Goal: Transaction & Acquisition: Purchase product/service

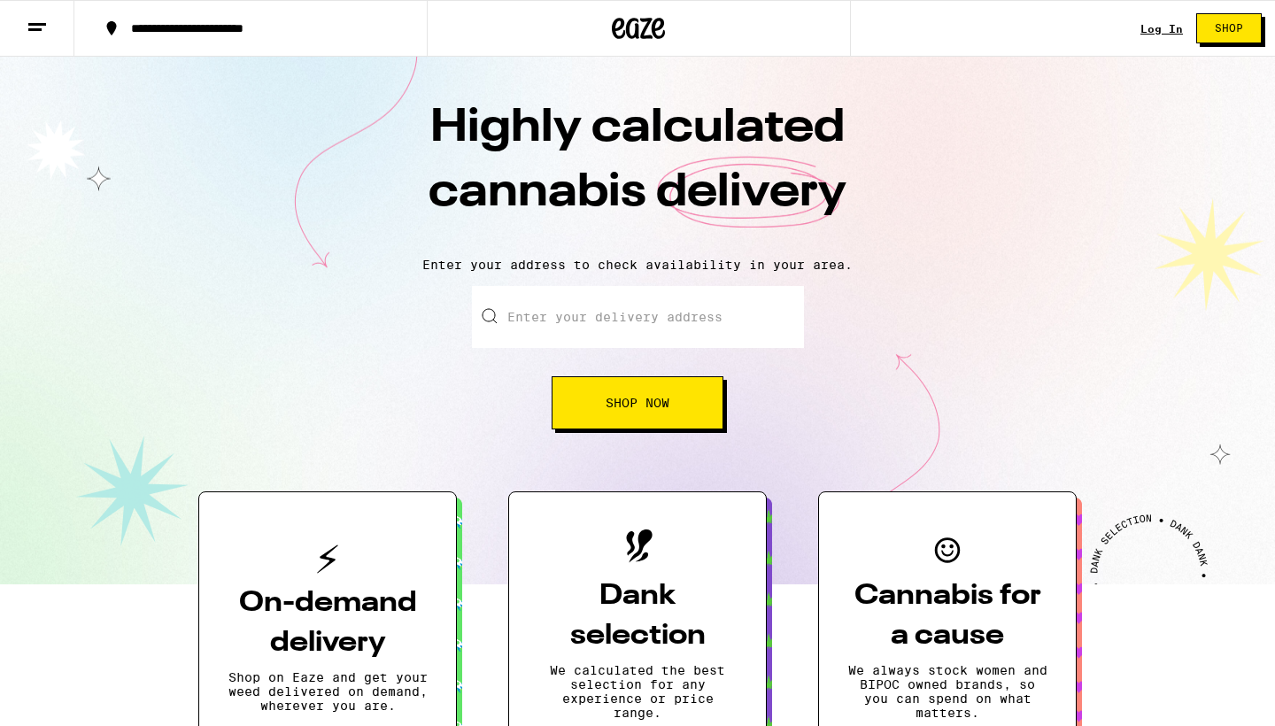
click at [1169, 36] on div "Log In Shop" at bounding box center [1207, 28] width 135 height 57
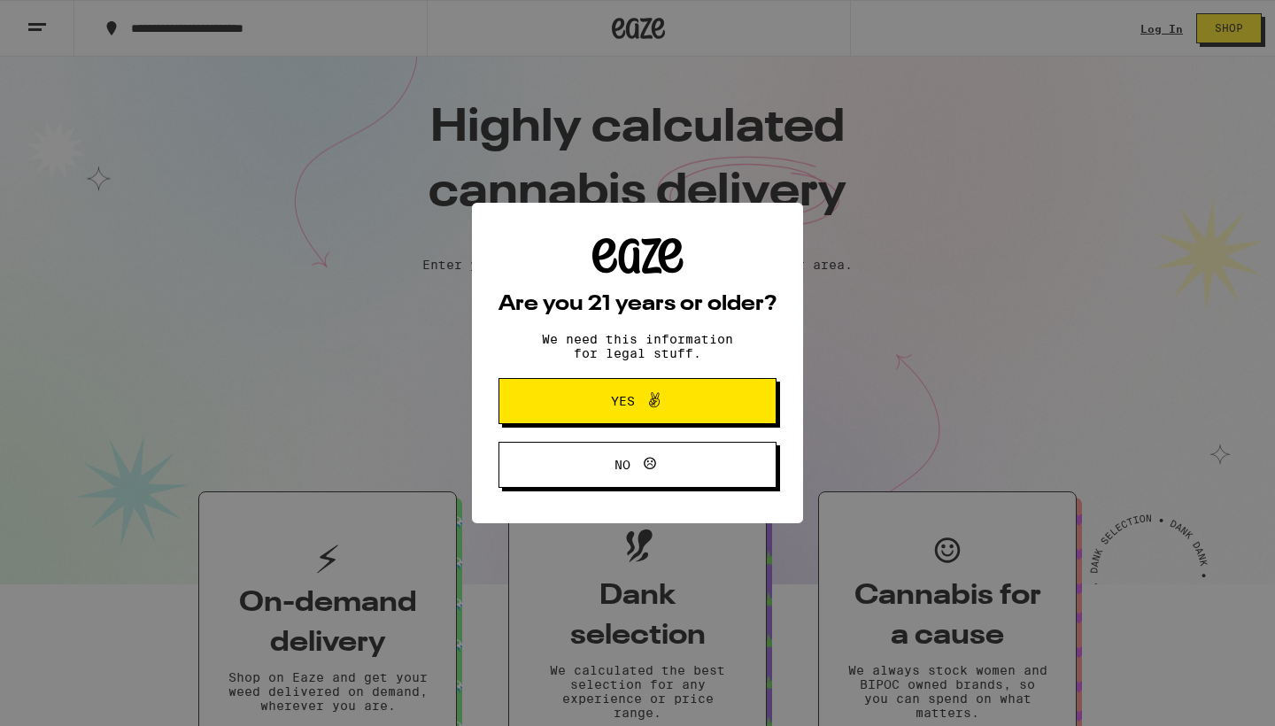
click at [683, 392] on span "Yes" at bounding box center [637, 401] width 135 height 23
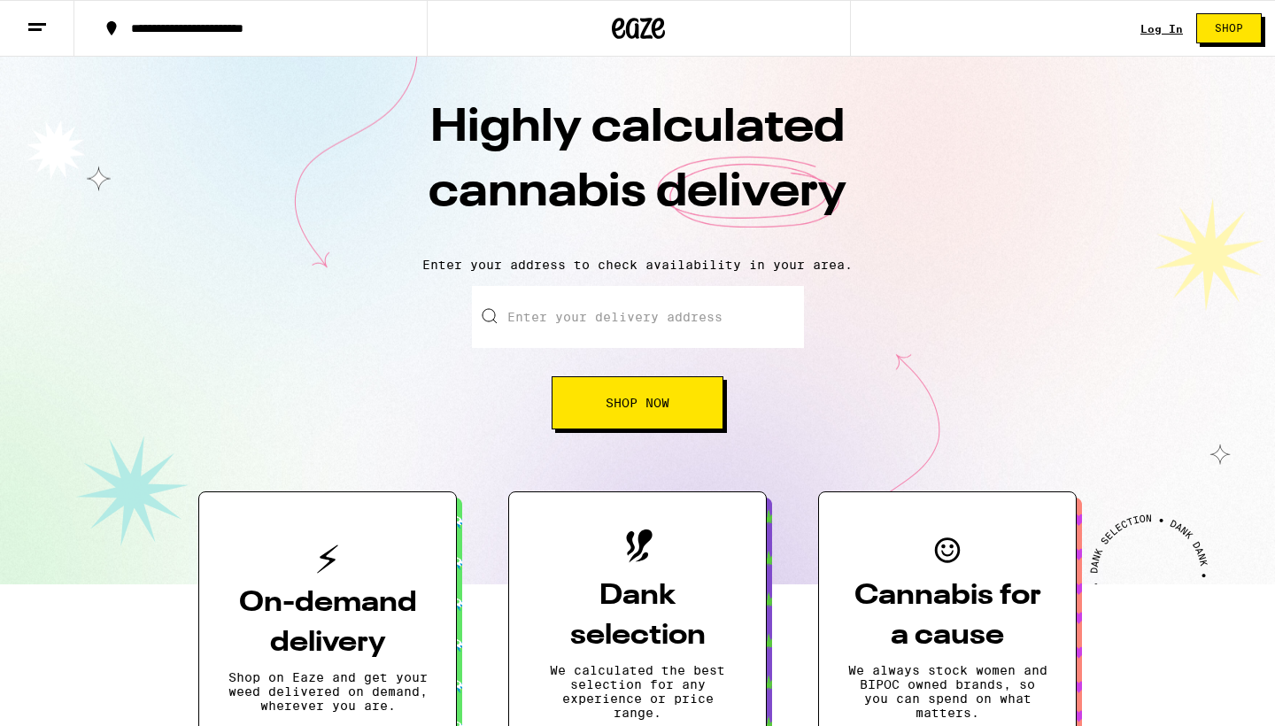
click at [1157, 29] on link "Log In" at bounding box center [1161, 29] width 43 height 12
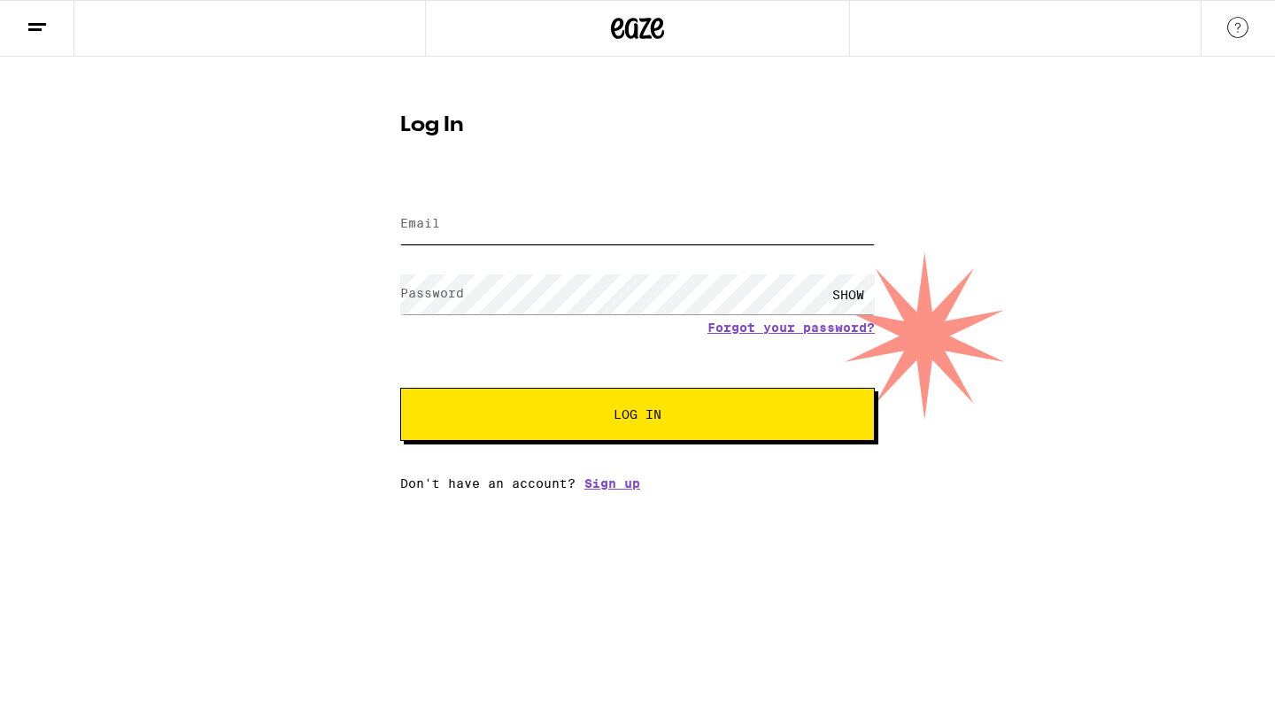
type input "[EMAIL_ADDRESS][DOMAIN_NAME]"
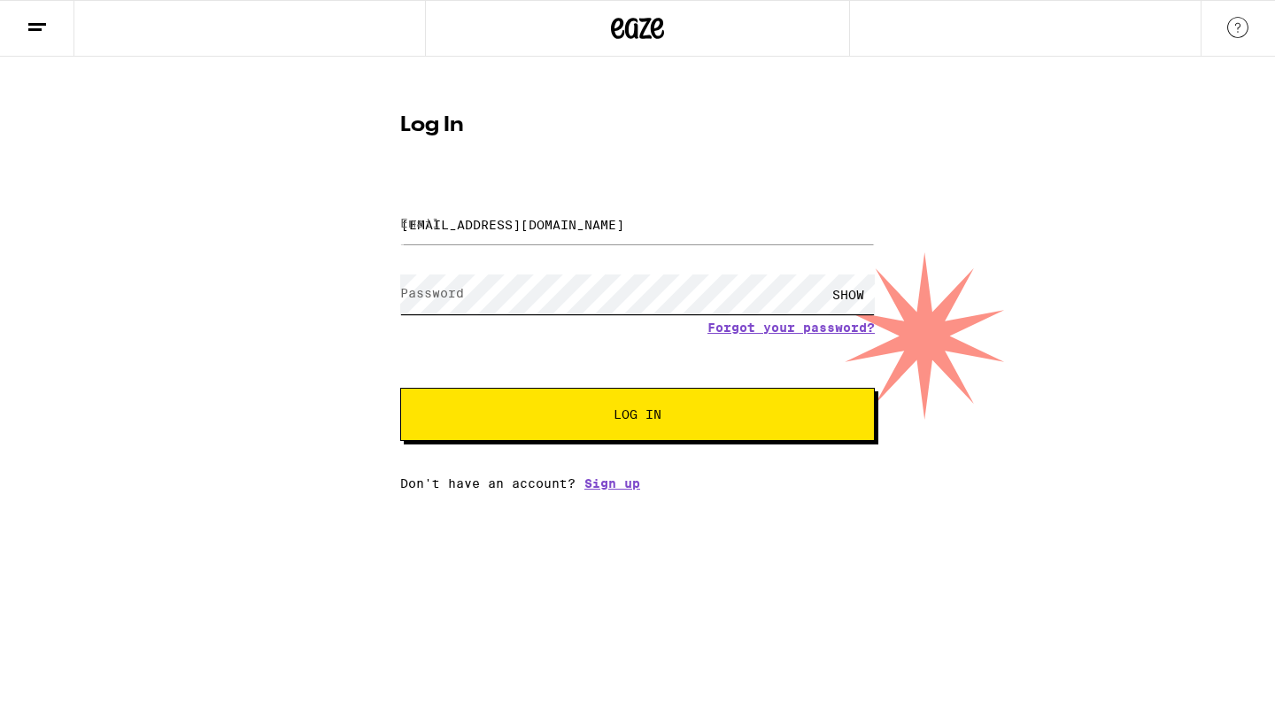
click at [638, 416] on button "Log In" at bounding box center [637, 414] width 475 height 53
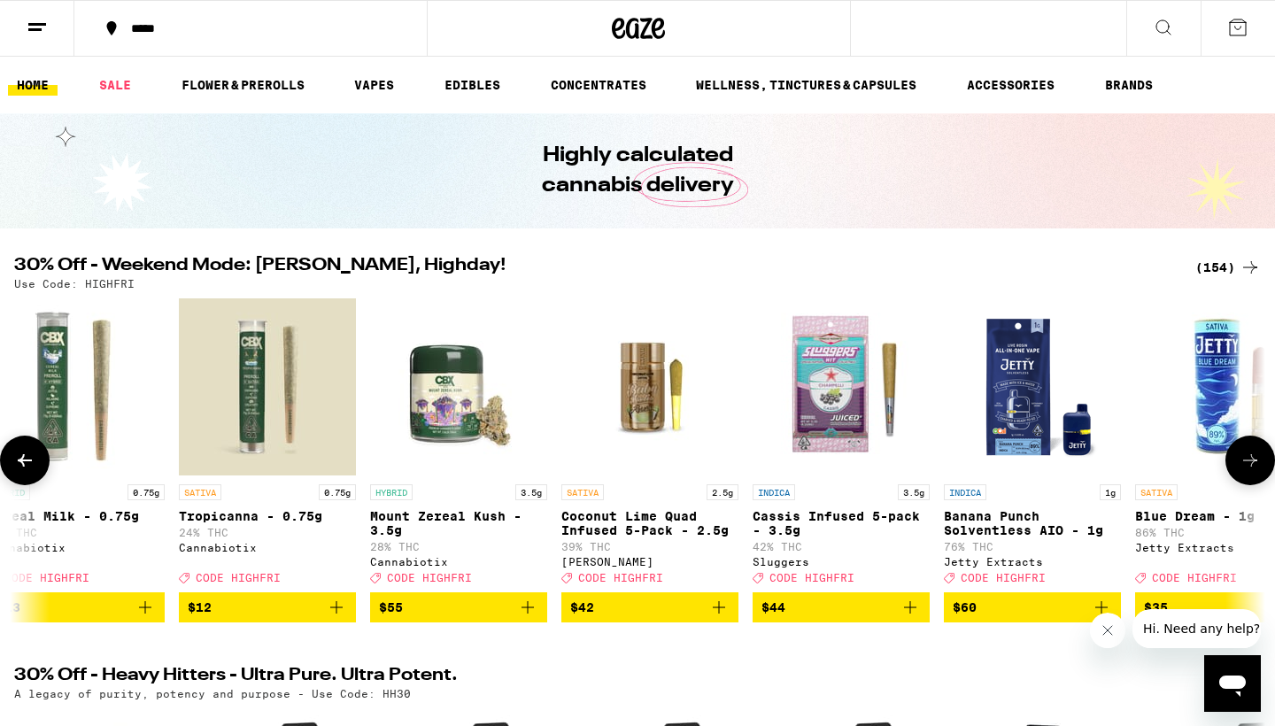
scroll to position [0, 32]
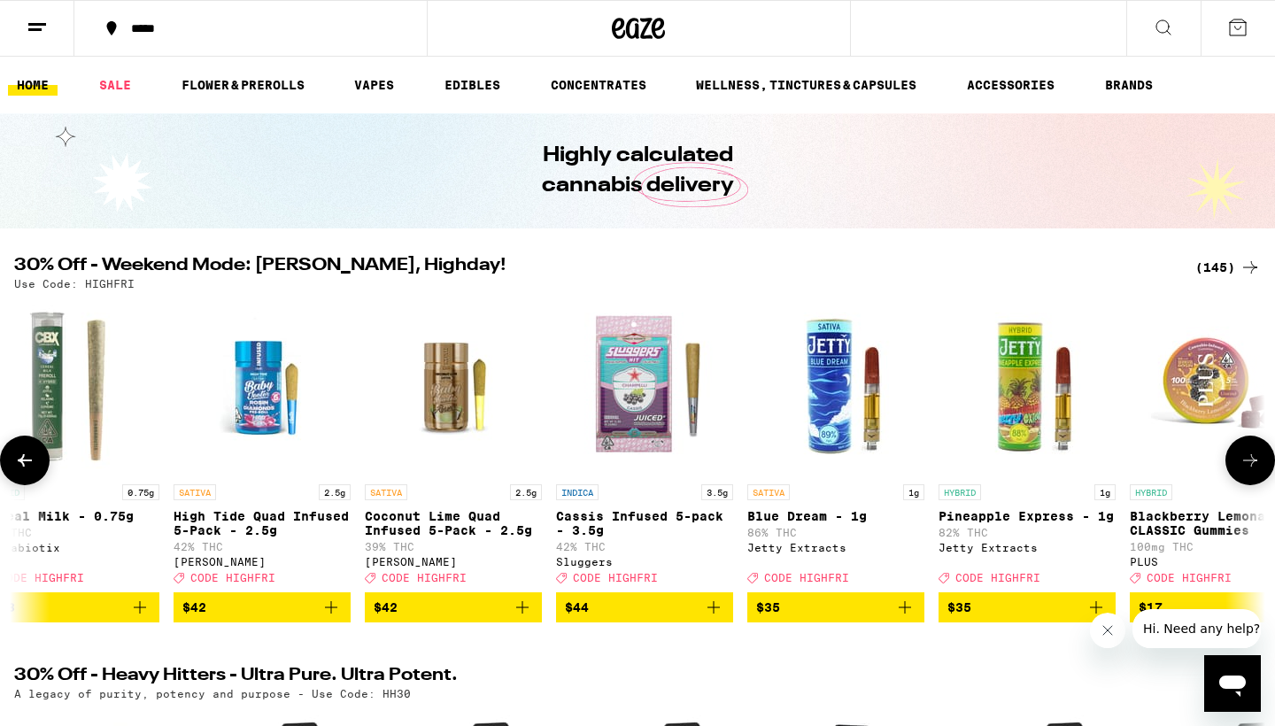
click at [1209, 259] on div "(145)" at bounding box center [1228, 267] width 66 height 21
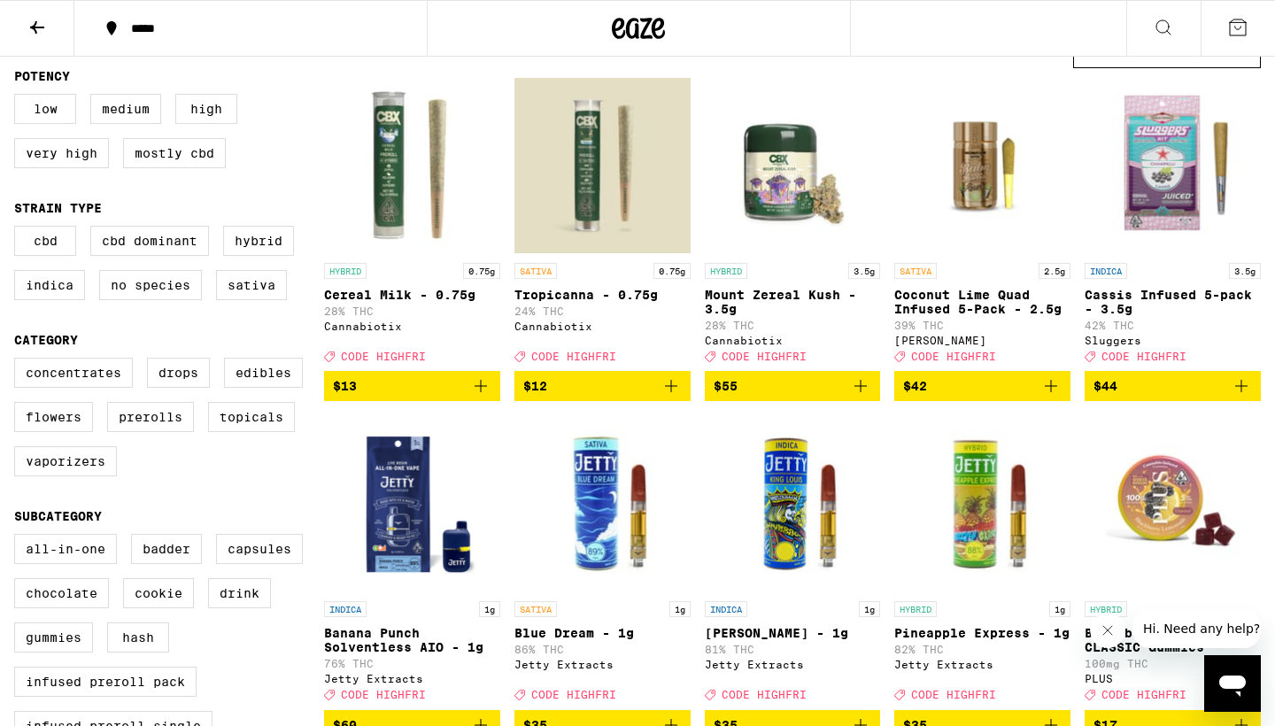
scroll to position [182, 0]
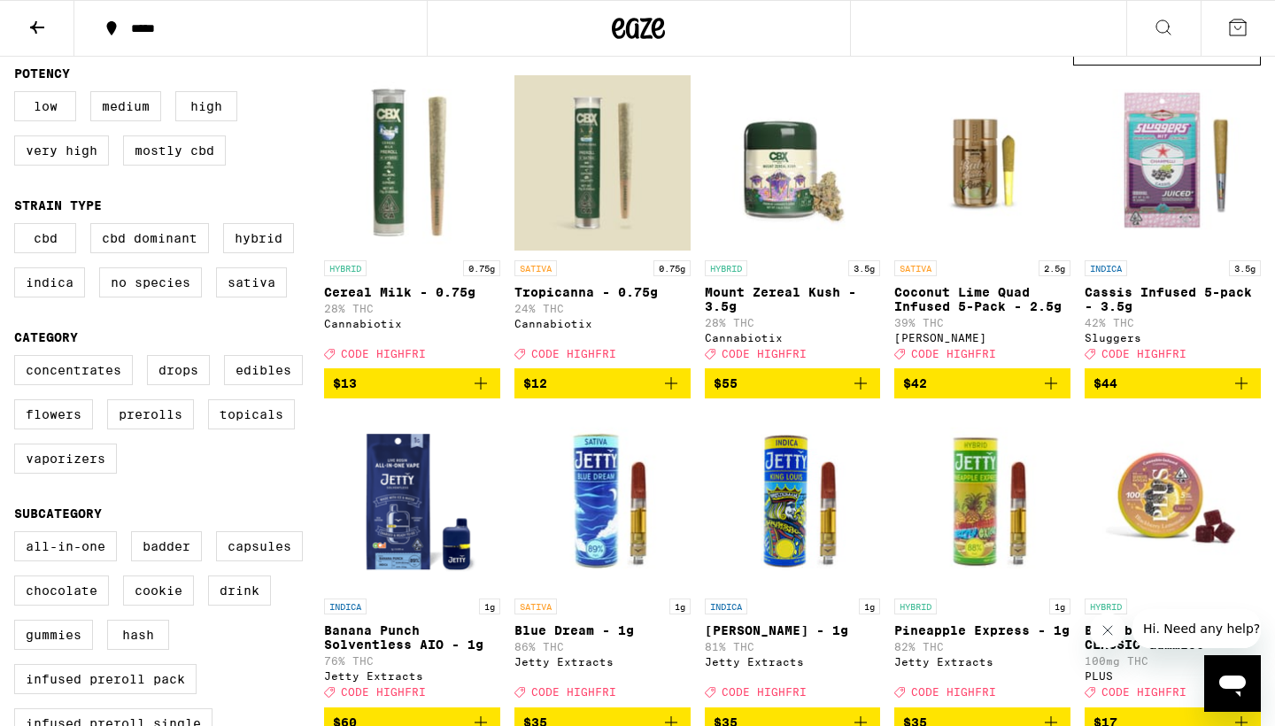
click at [1132, 398] on button "$44" at bounding box center [1173, 383] width 176 height 30
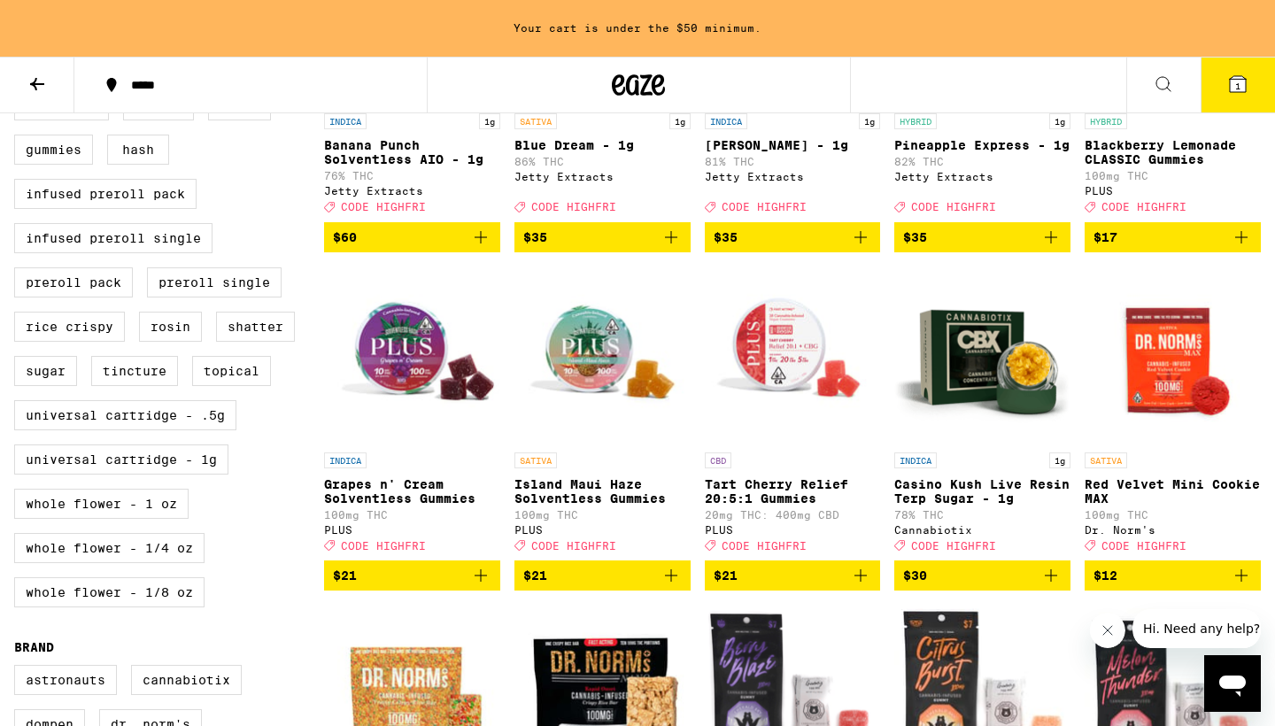
scroll to position [739, 0]
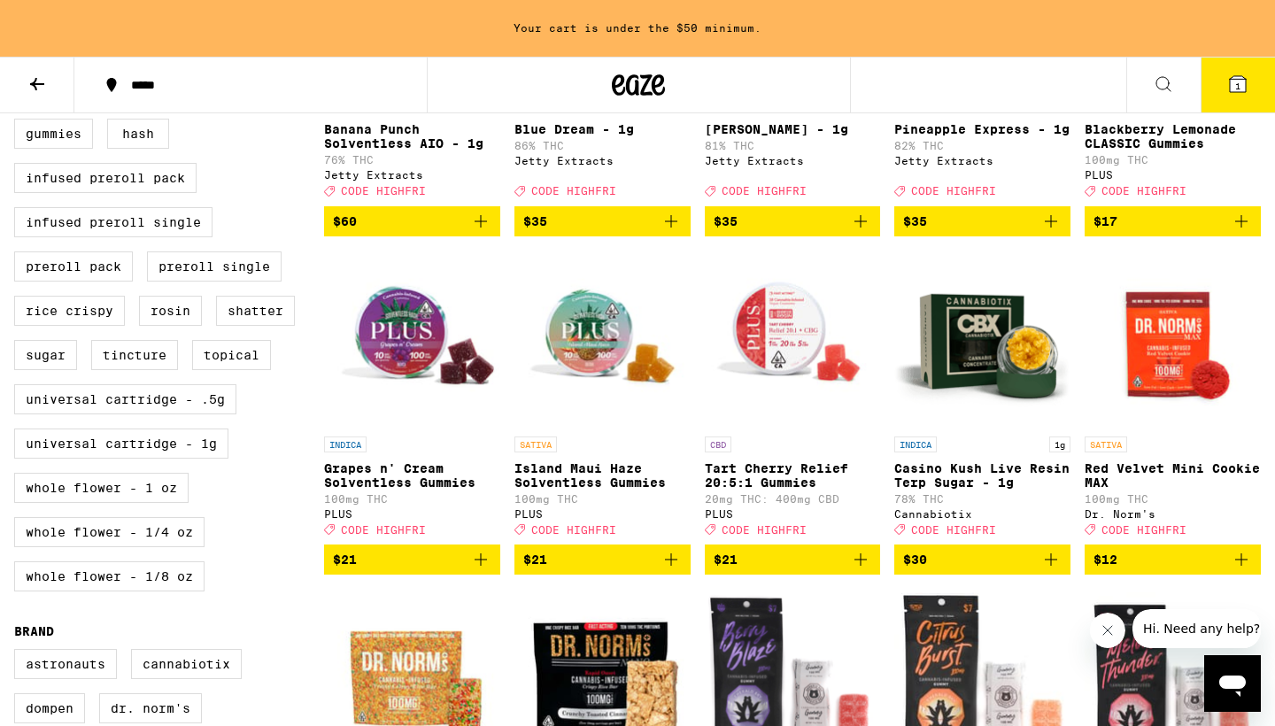
click at [560, 570] on span "$21" at bounding box center [602, 559] width 158 height 21
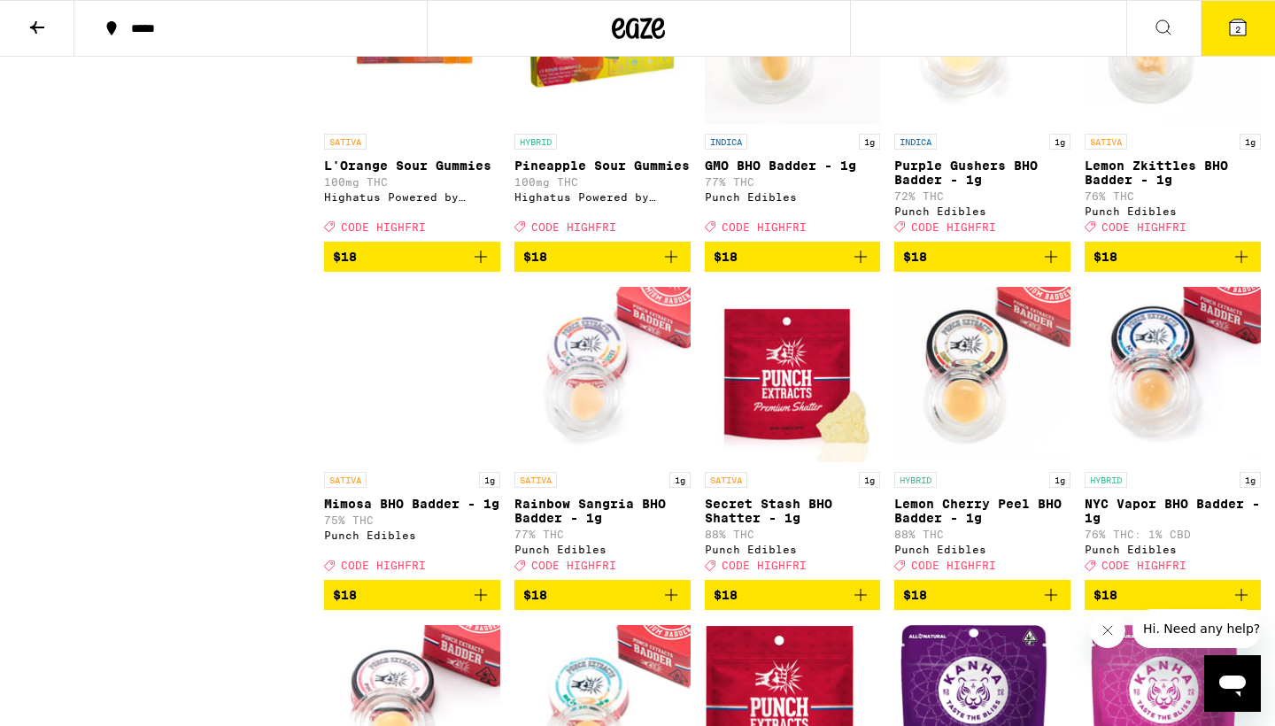
scroll to position [5027, 0]
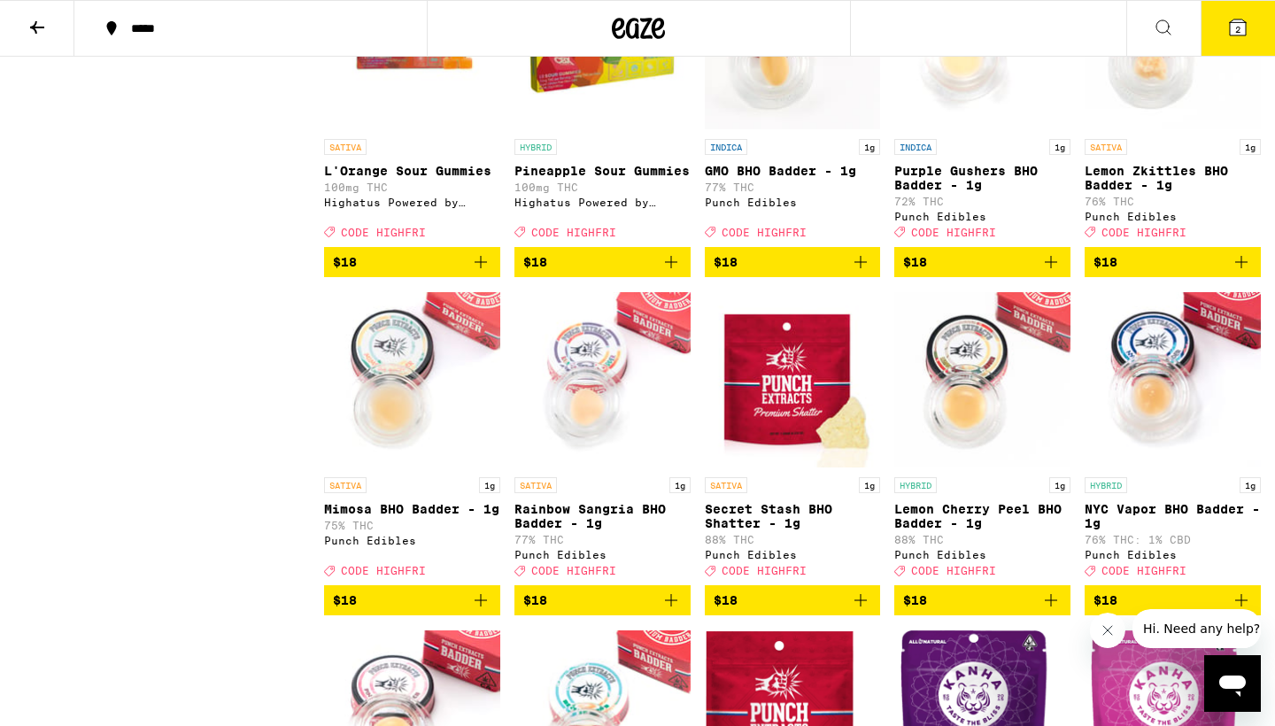
click at [786, 273] on span "$18" at bounding box center [793, 261] width 158 height 21
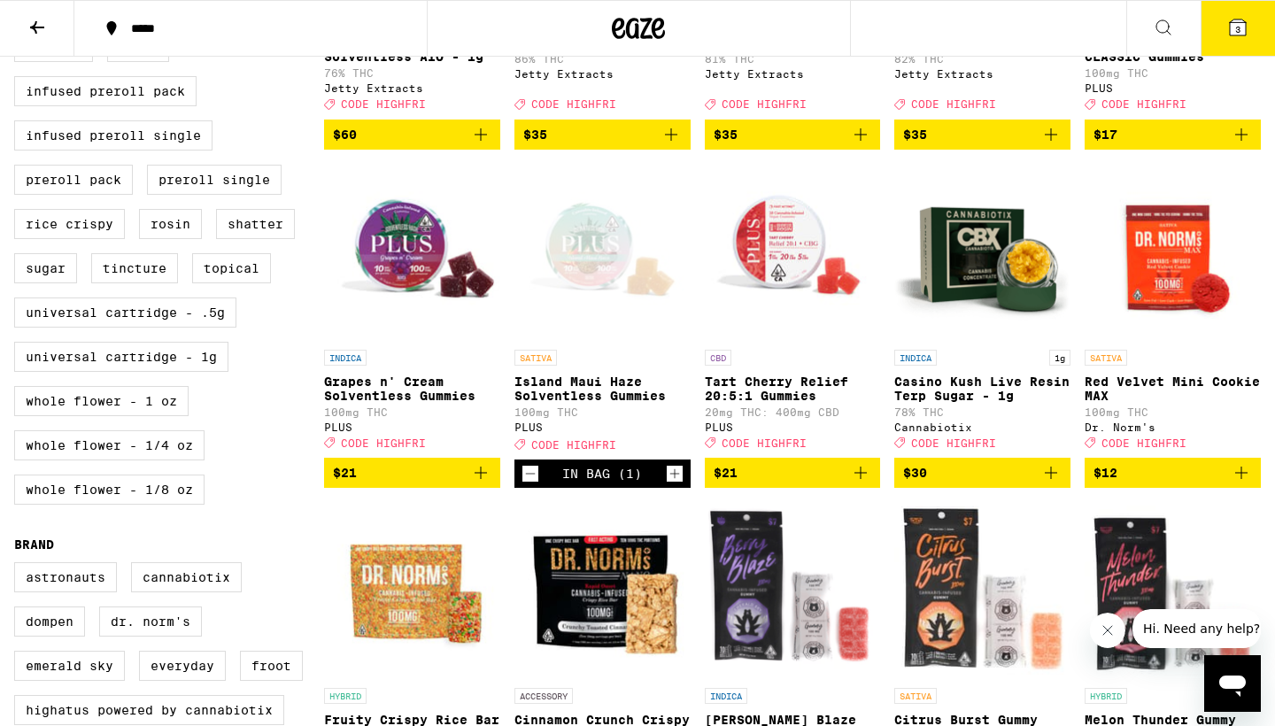
scroll to position [769, 0]
click at [926, 480] on span "$30" at bounding box center [915, 473] width 24 height 14
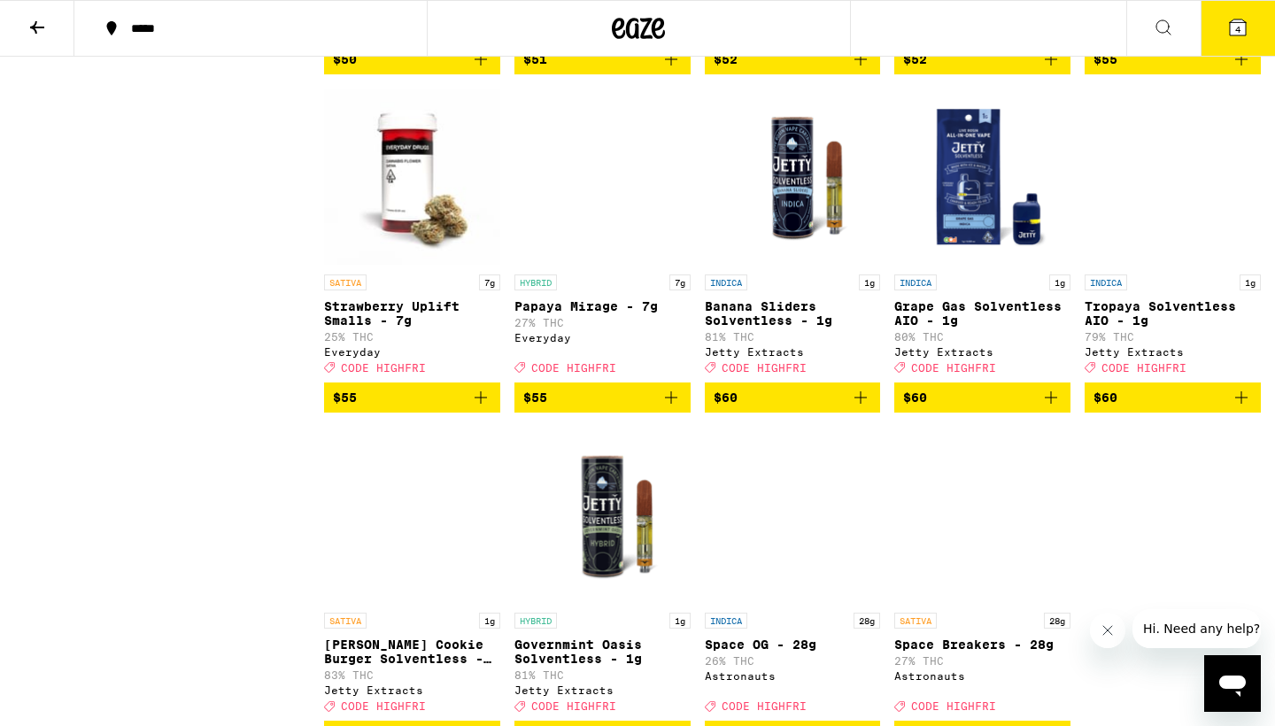
scroll to position [9981, 0]
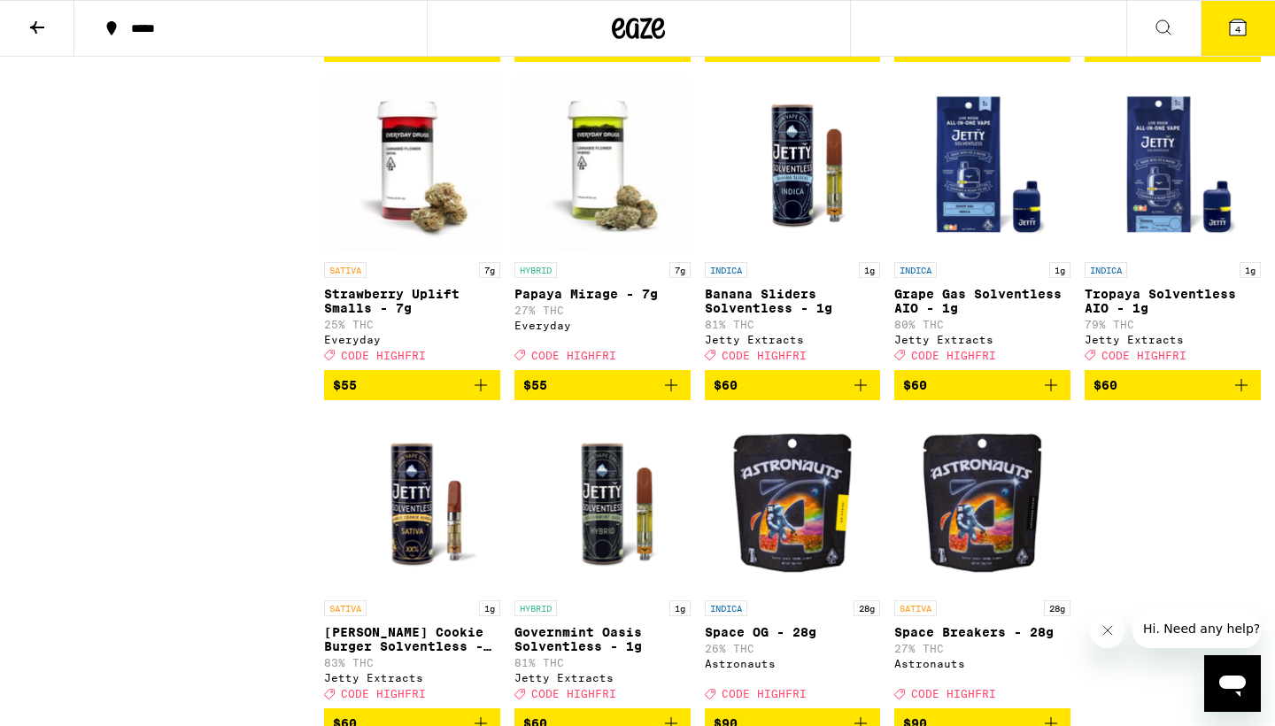
click at [1241, 24] on icon at bounding box center [1238, 27] width 16 height 16
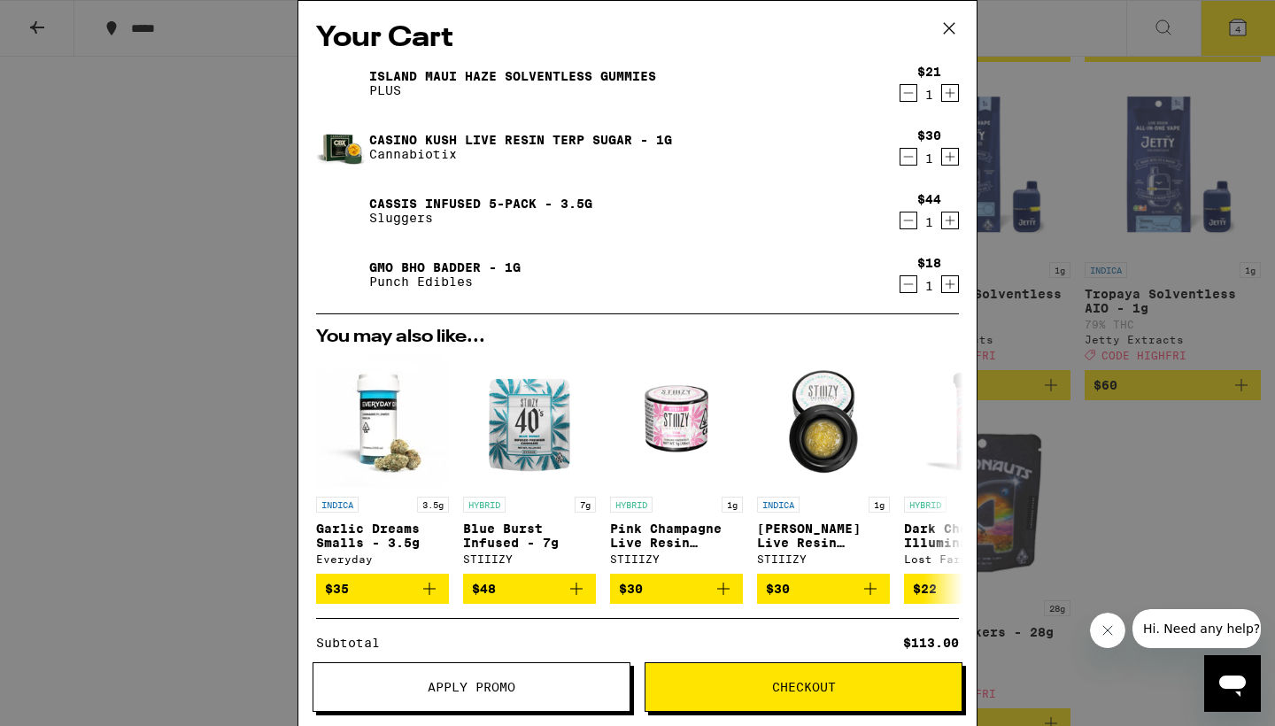
click at [471, 692] on span "Apply Promo" at bounding box center [472, 687] width 88 height 12
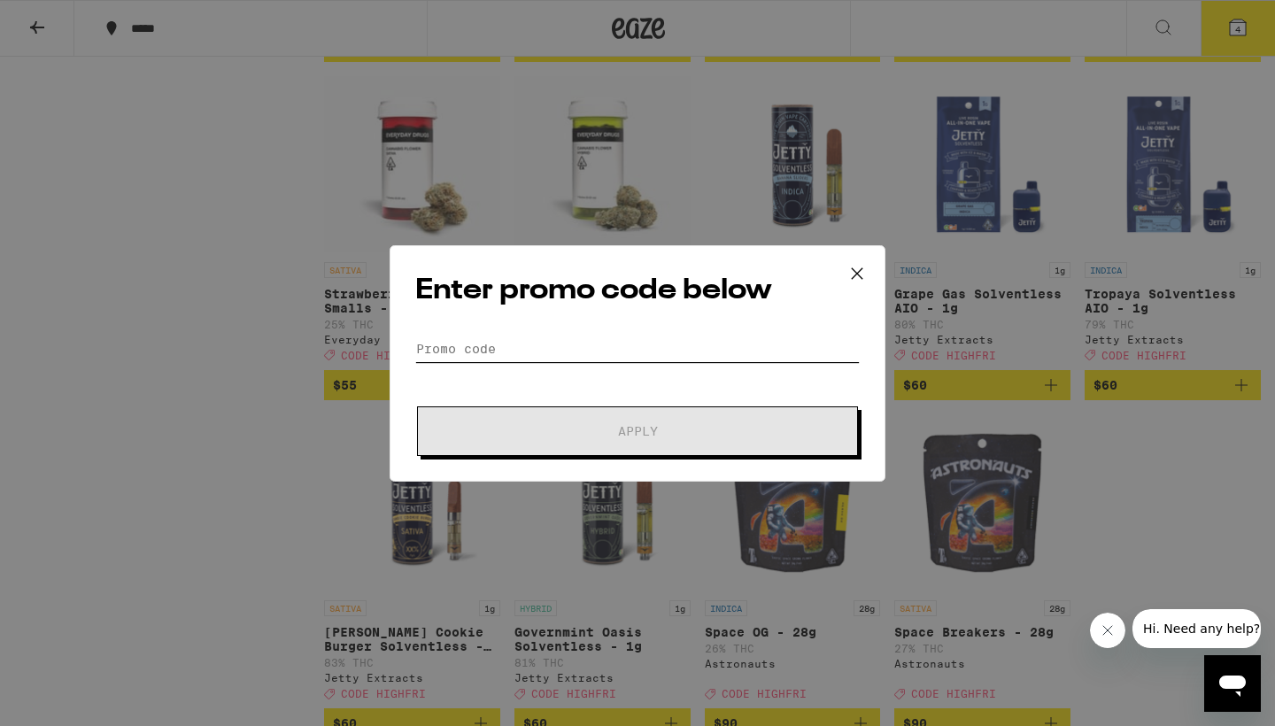
click at [437, 343] on input "Promo Code" at bounding box center [637, 349] width 444 height 27
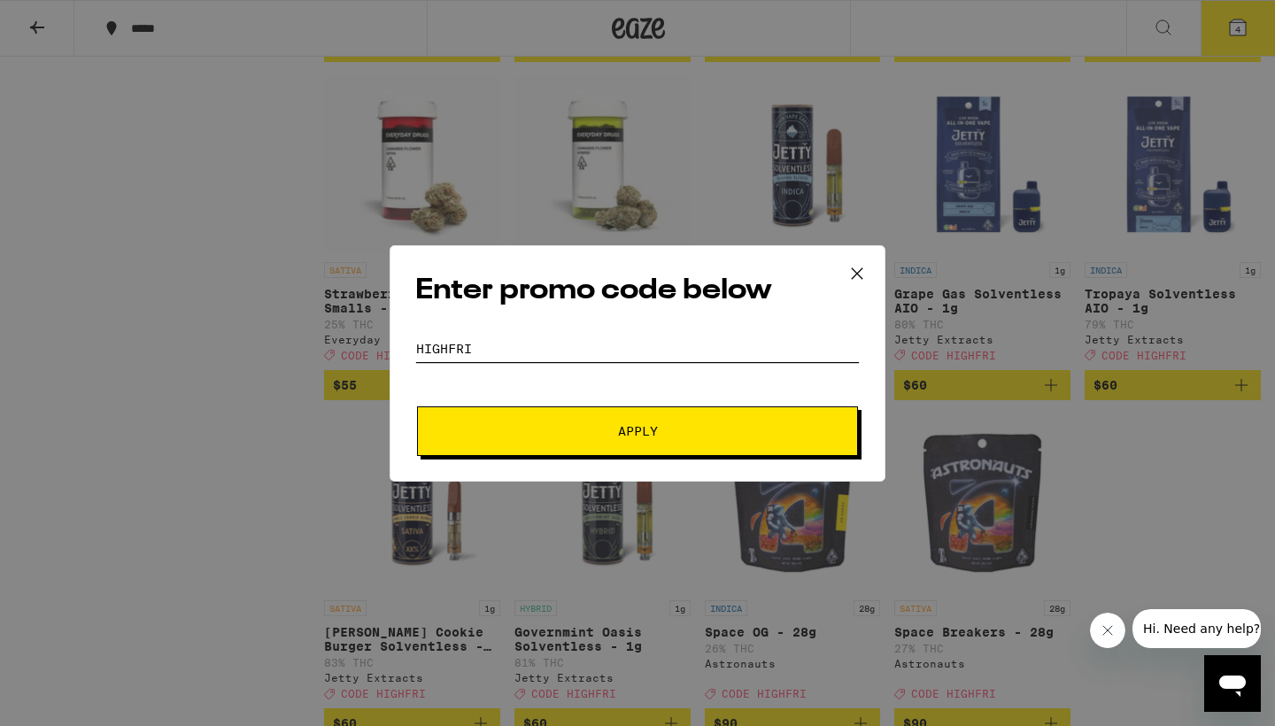
type input "highfri"
click at [489, 406] on button "Apply" at bounding box center [637, 431] width 441 height 50
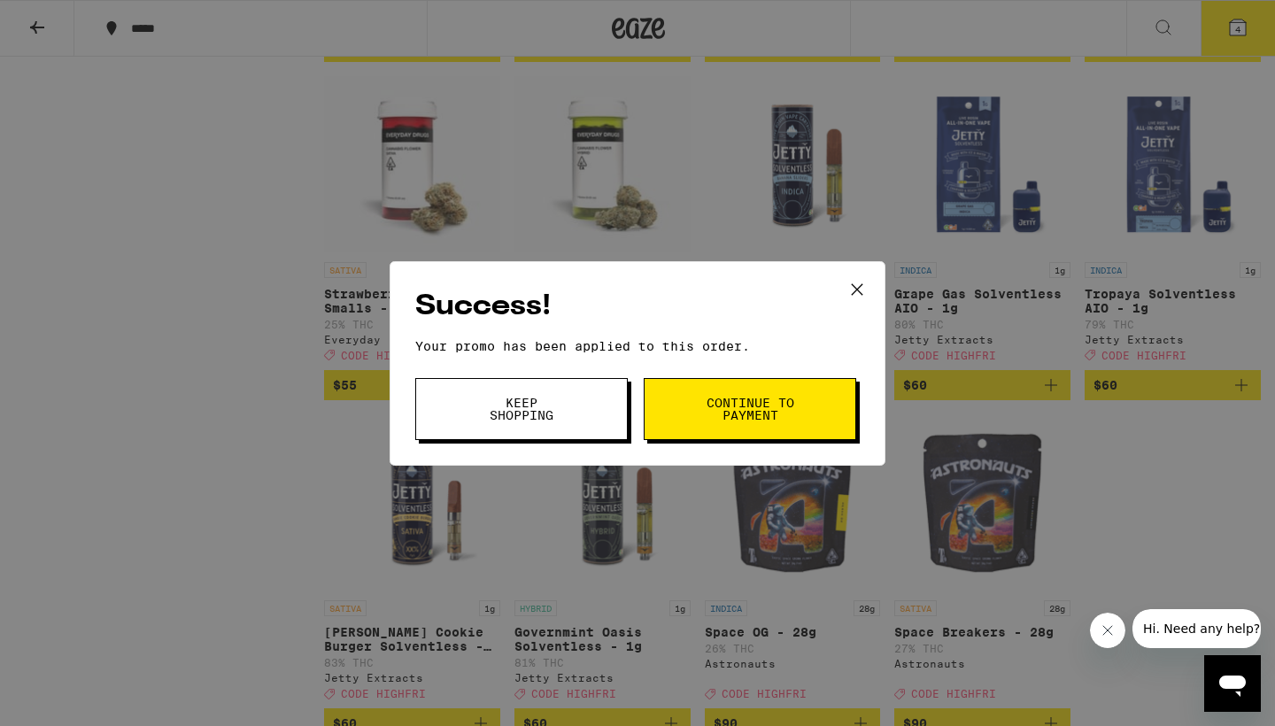
click at [707, 405] on span "Continue to payment" at bounding box center [750, 409] width 90 height 25
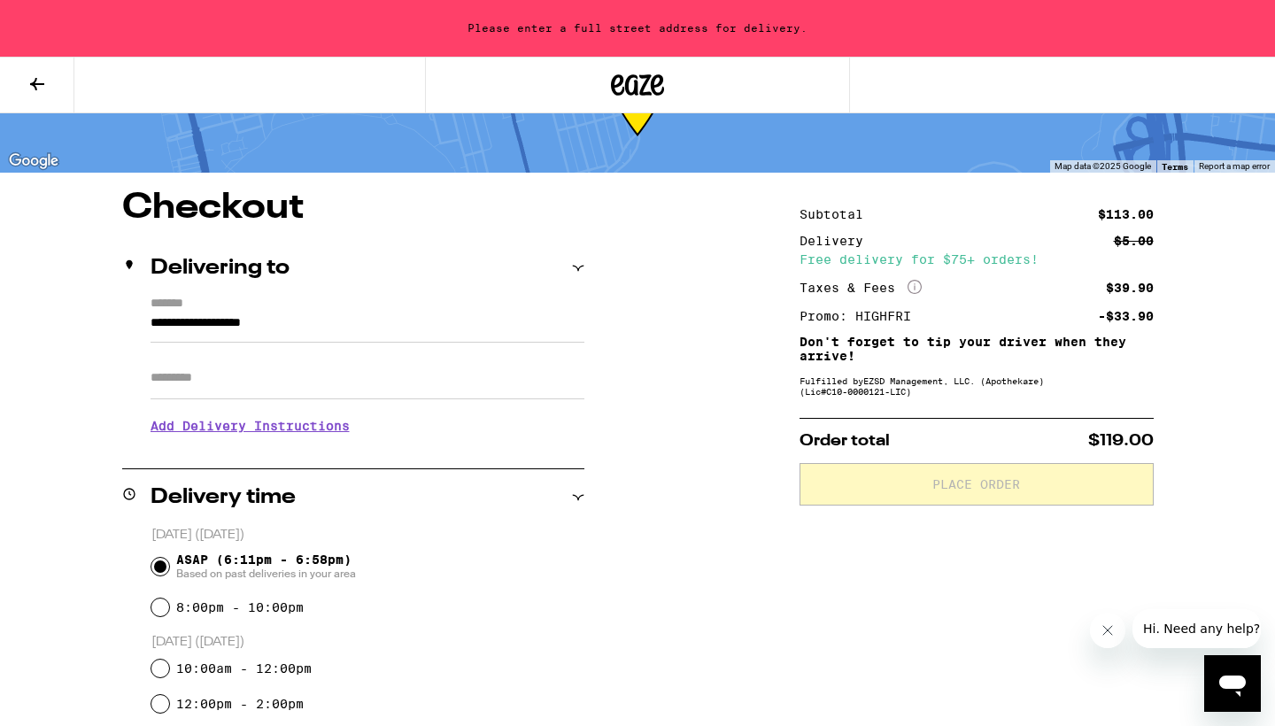
scroll to position [80, 0]
click at [213, 337] on input "**********" at bounding box center [368, 328] width 434 height 30
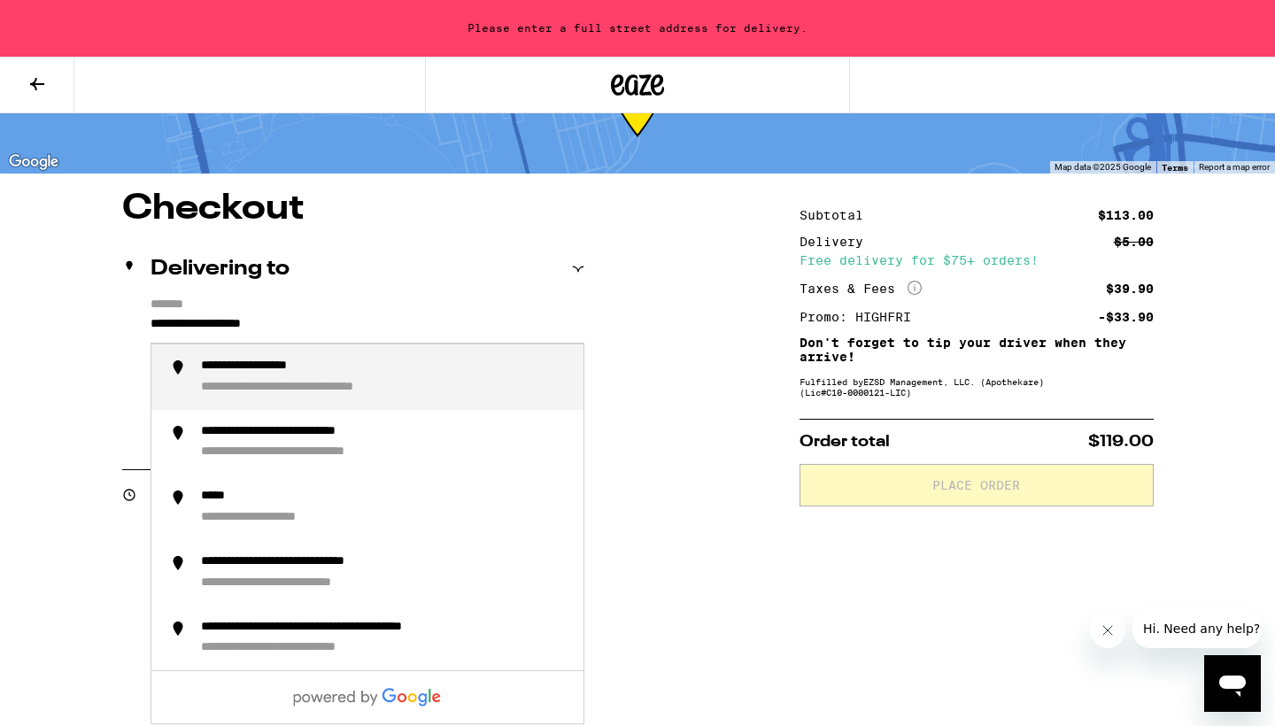
click at [259, 335] on input "**********" at bounding box center [368, 328] width 434 height 30
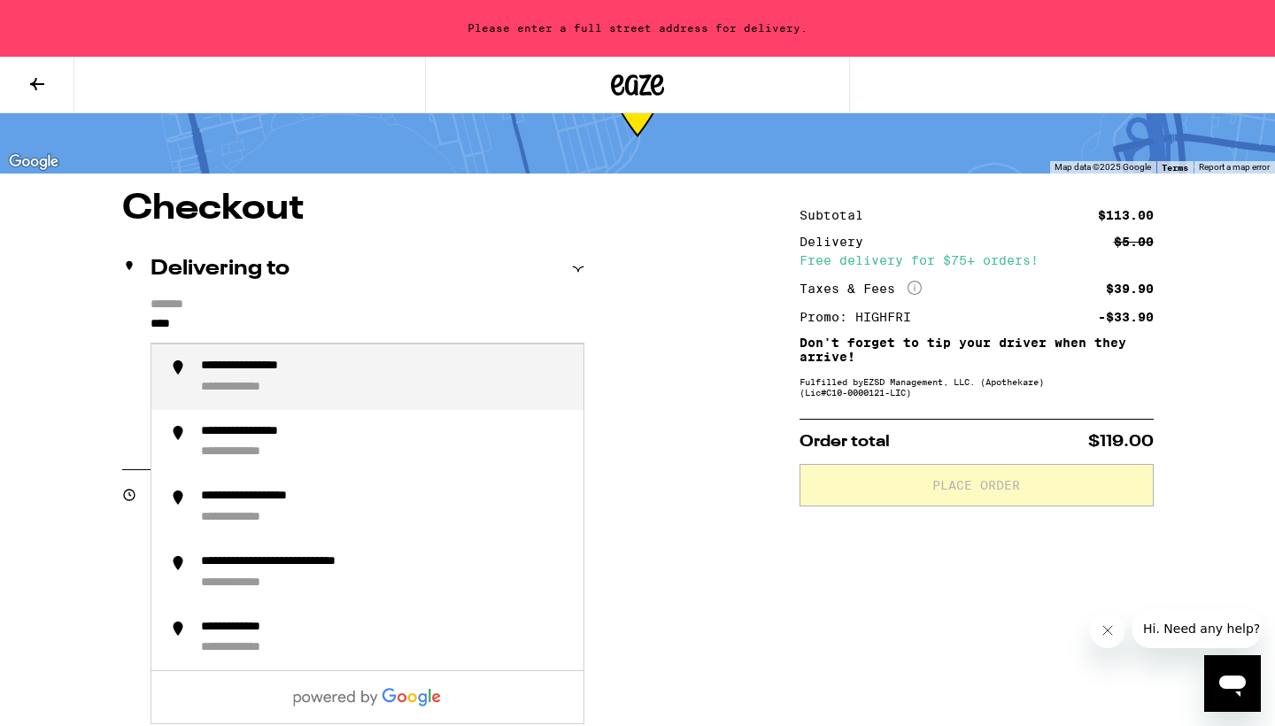
click at [350, 374] on div "**********" at bounding box center [385, 377] width 368 height 37
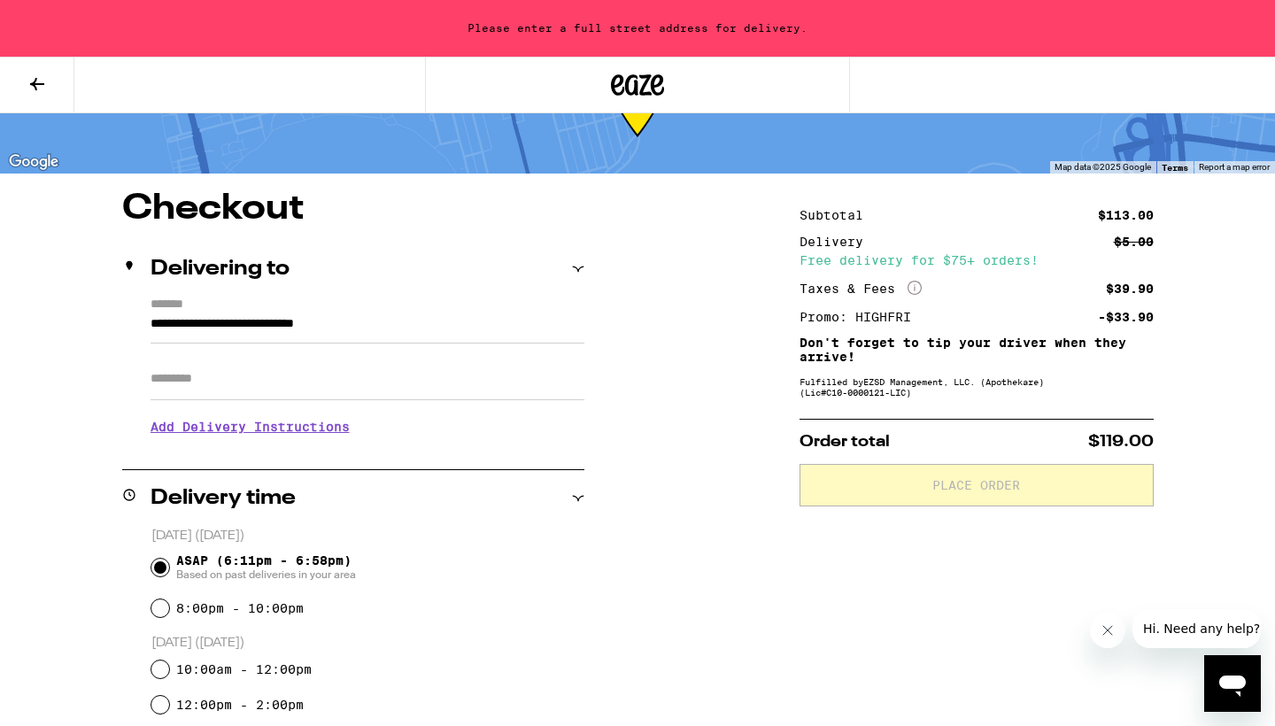
type input "**********"
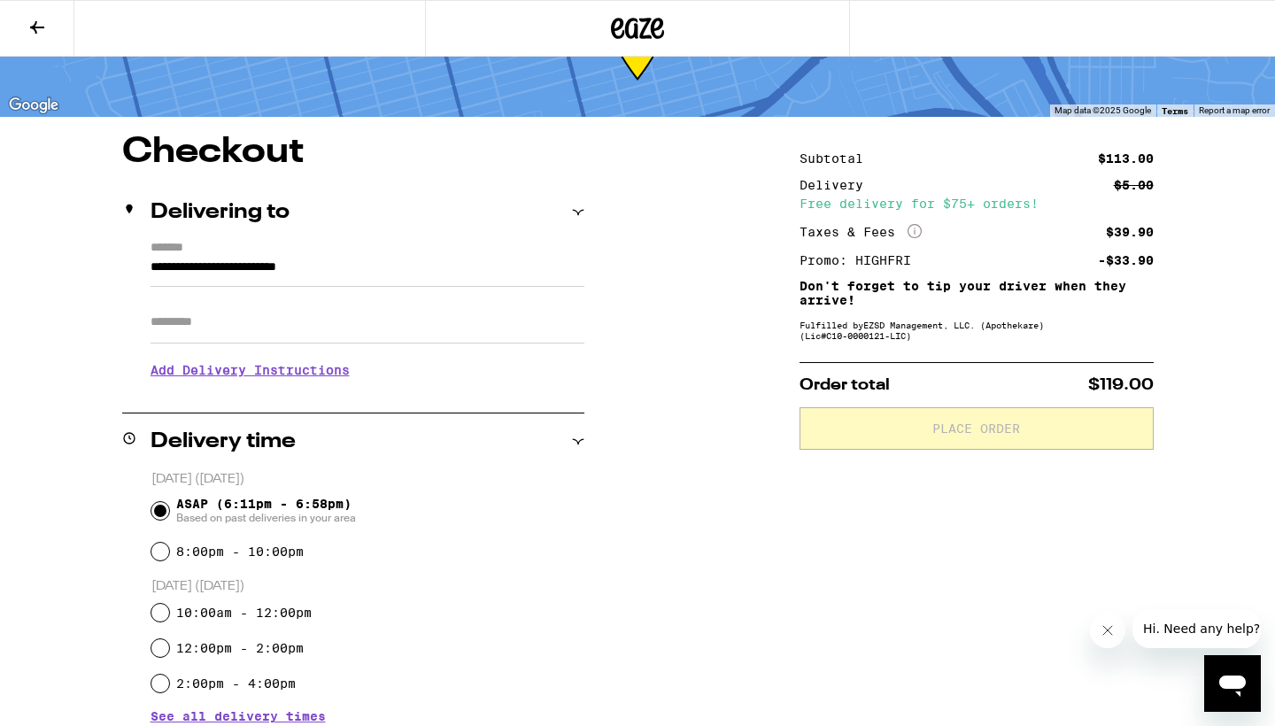
click at [233, 344] on input "Apt/Suite" at bounding box center [368, 322] width 434 height 43
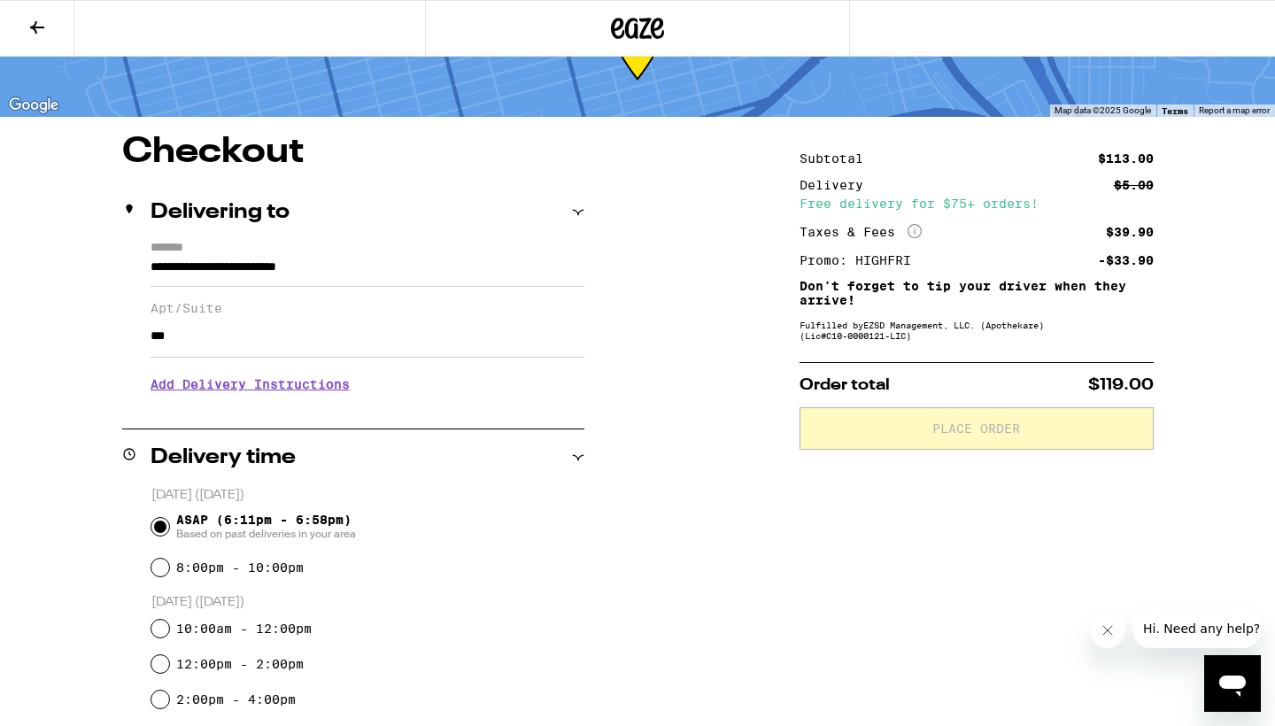
type input "***"
click at [343, 402] on h3 "Add Delivery Instructions" at bounding box center [368, 384] width 434 height 41
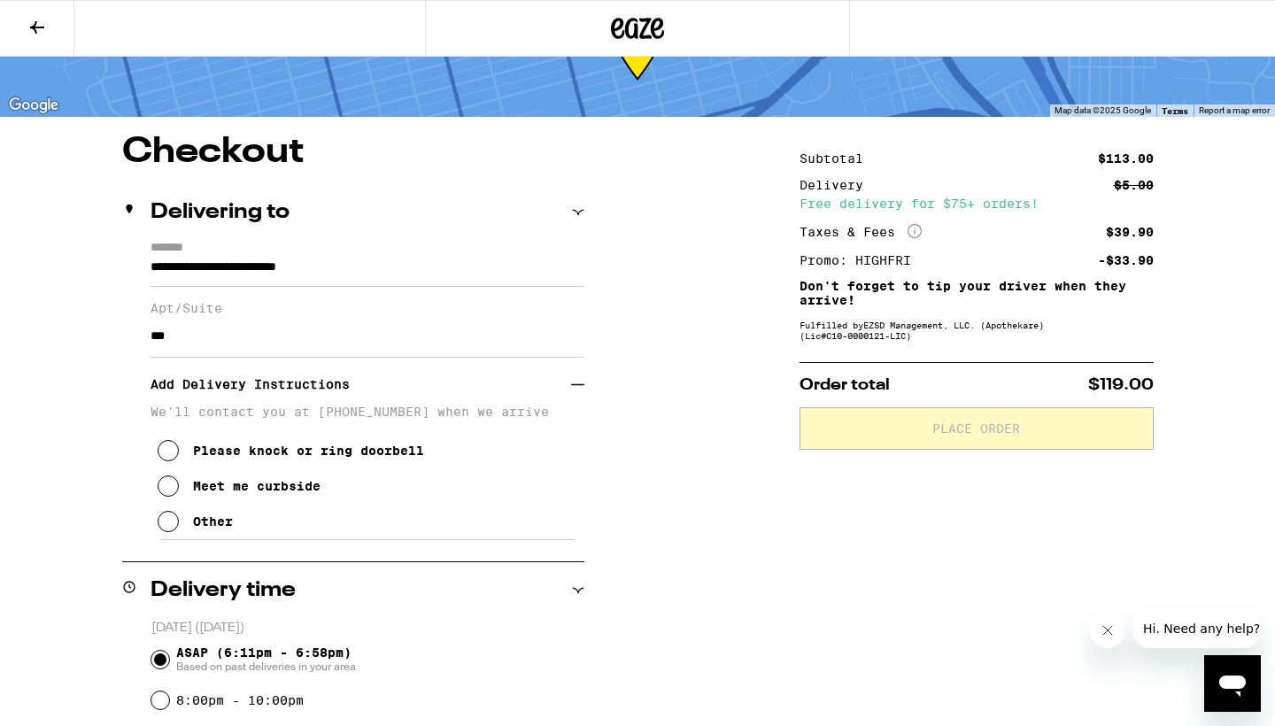
click at [199, 529] on div "Other" at bounding box center [213, 521] width 40 height 14
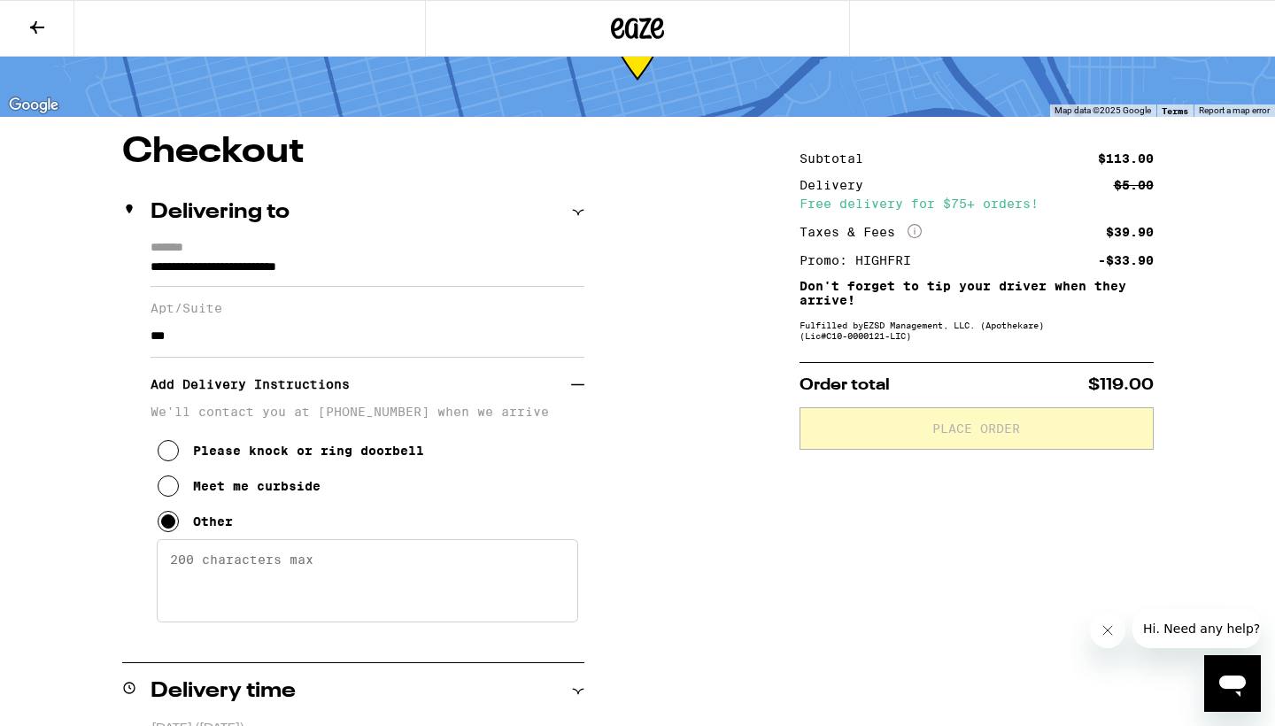
click at [201, 583] on textarea "Enter any other delivery instructions you want driver to know" at bounding box center [367, 580] width 421 height 83
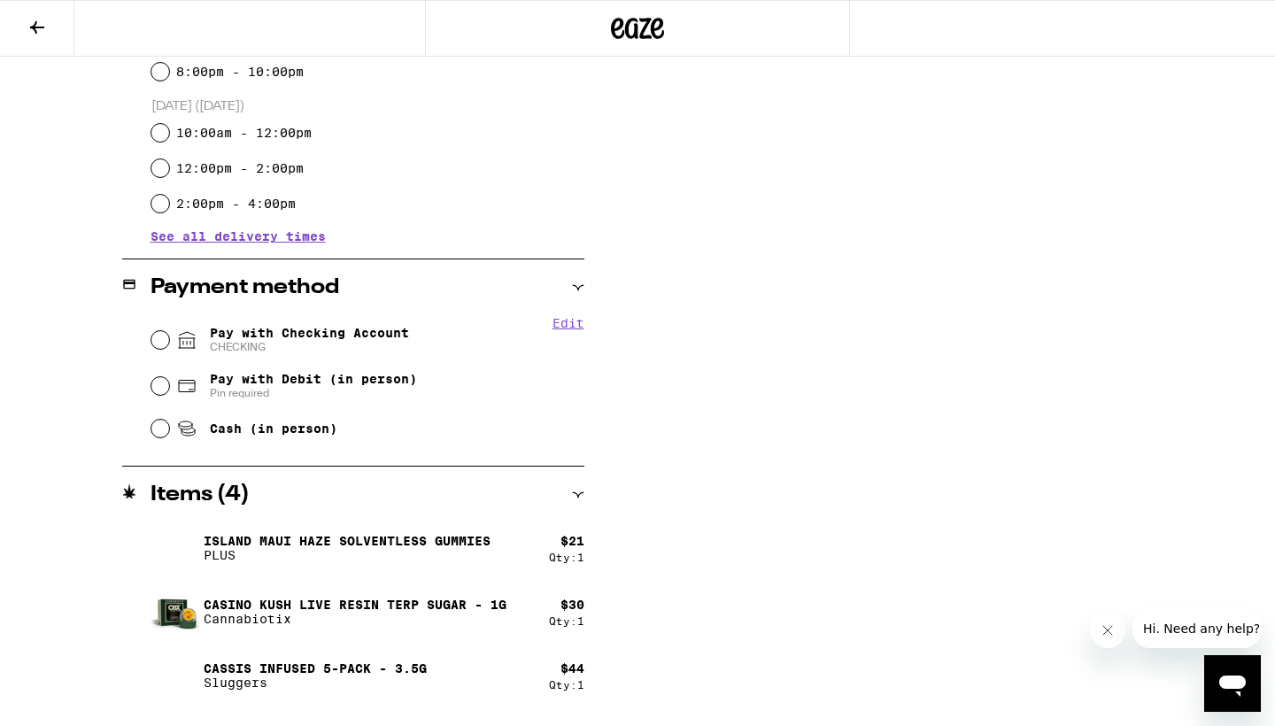
scroll to position [815, 0]
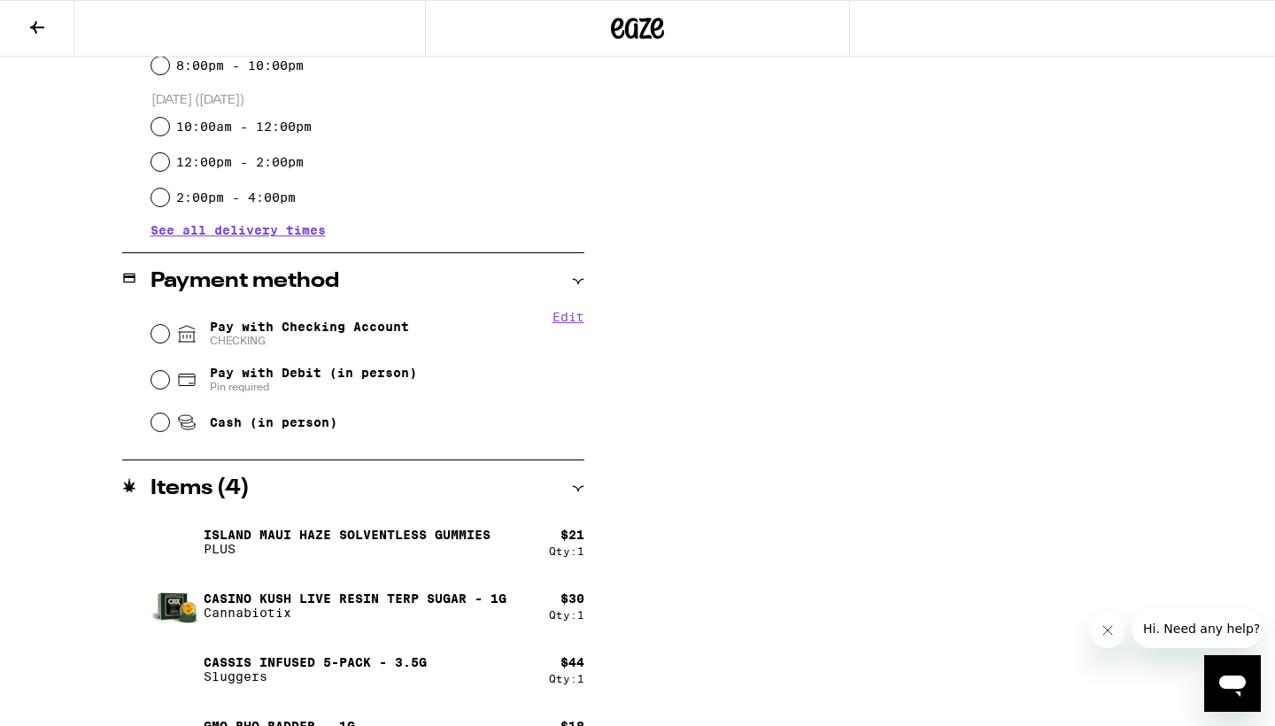
type textarea "dial 319# and I will buzz you in"
click at [157, 341] on input "Pay with Checking Account CHECKING" at bounding box center [160, 334] width 18 height 18
radio input "true"
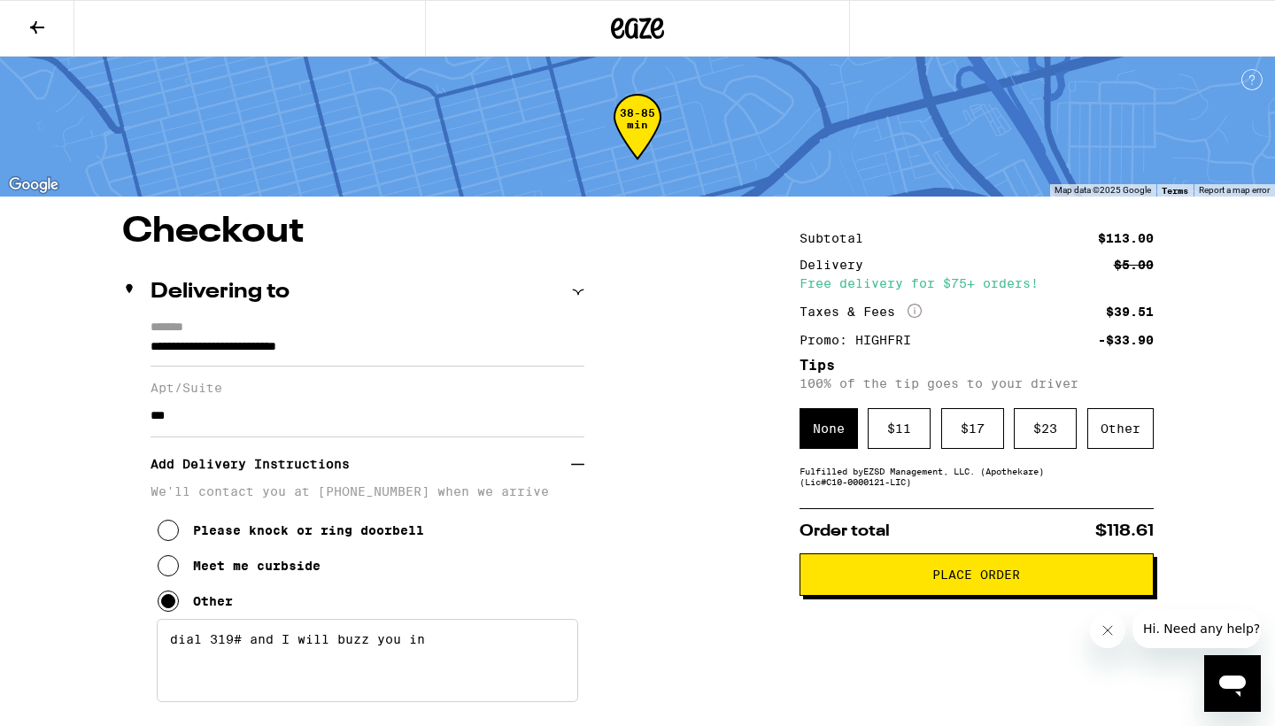
scroll to position [0, 0]
click at [1117, 413] on div "Other" at bounding box center [1120, 428] width 66 height 41
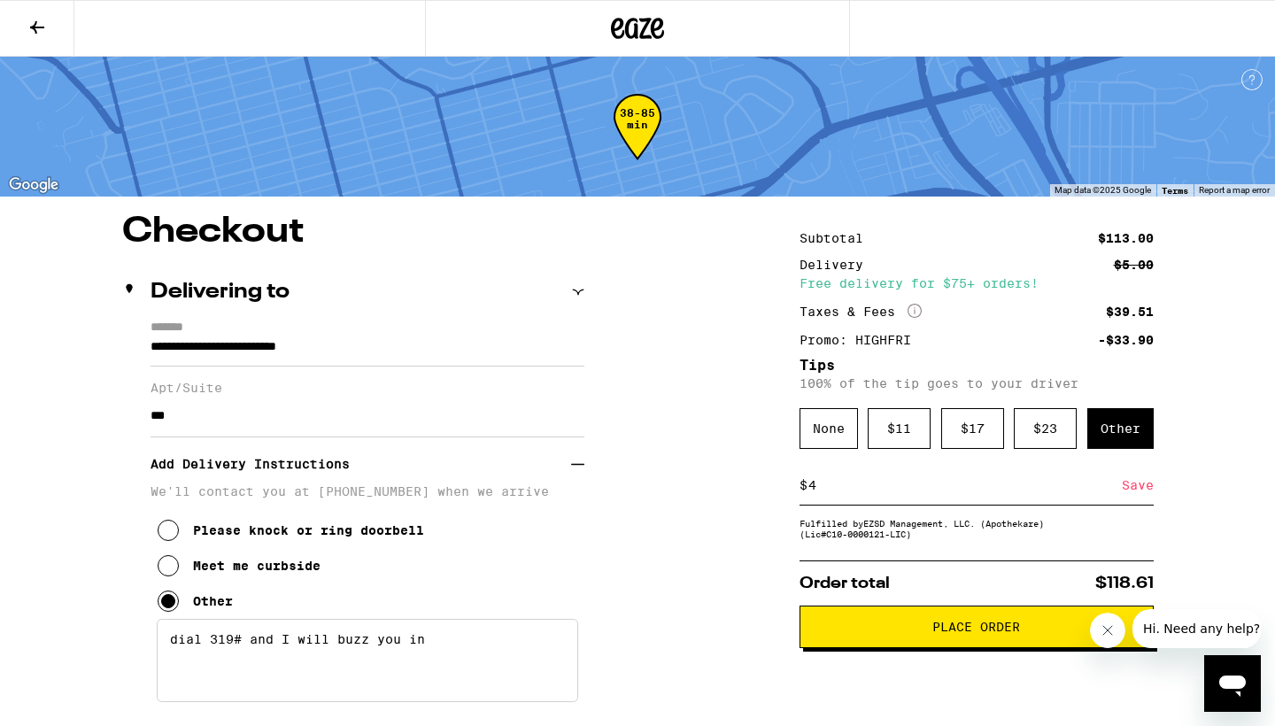
type input "4"
click at [1134, 505] on div "Save" at bounding box center [1138, 485] width 32 height 39
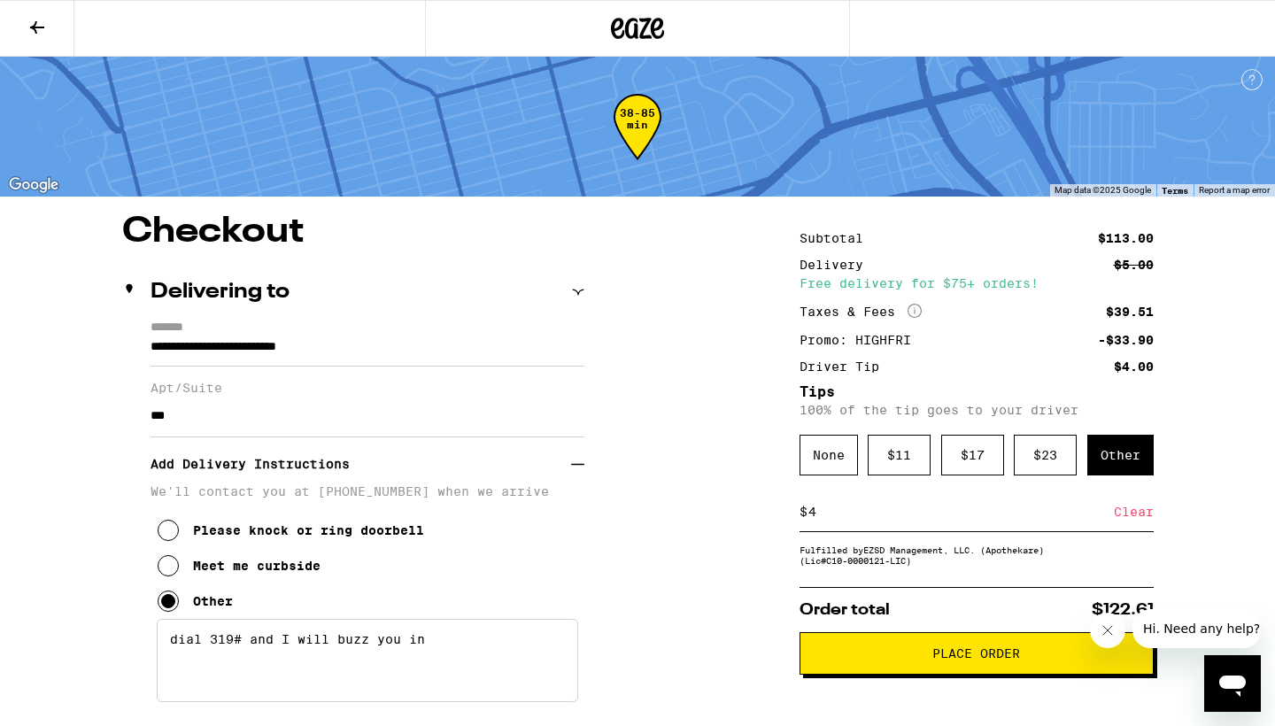
click at [877, 660] on span "Place Order" at bounding box center [977, 653] width 324 height 12
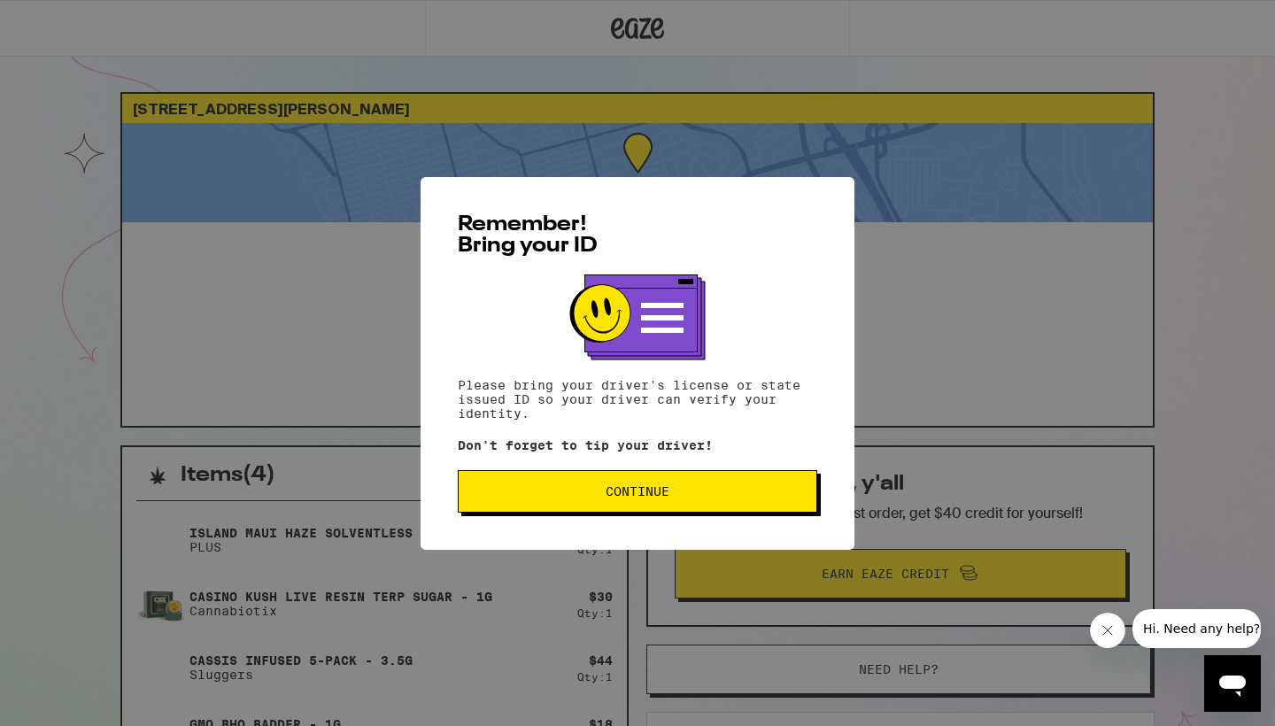
click at [673, 501] on button "Continue" at bounding box center [637, 491] width 359 height 43
